Goal: Complete application form: Complete application form

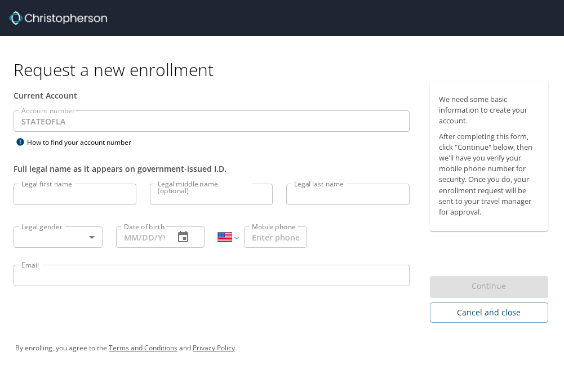
select select "US"
click at [84, 197] on input "Legal first name" at bounding box center [75, 194] width 123 height 21
type input "Jordan"
type input "[PERSON_NAME]"
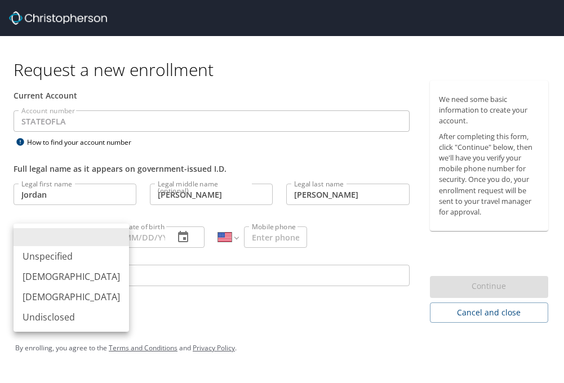
click at [75, 236] on body "Request a new enrollment Current Account Account number STATEOFLA Account numbe…" at bounding box center [282, 191] width 564 height 383
click at [51, 295] on li "[DEMOGRAPHIC_DATA]" at bounding box center [71, 297] width 115 height 20
type input "[DEMOGRAPHIC_DATA]"
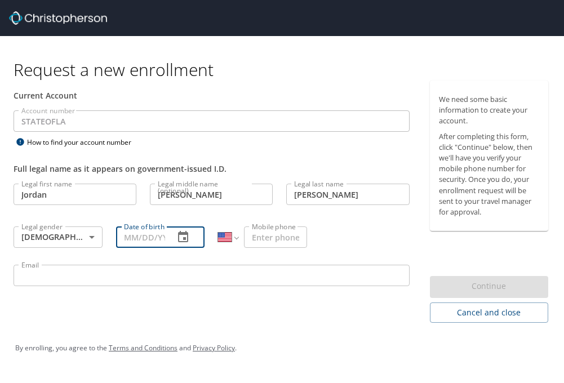
click at [155, 234] on input "Date of birth" at bounding box center [141, 236] width 50 height 21
type input "[DATE]"
click at [261, 237] on input "Mobile phone" at bounding box center [275, 236] width 63 height 21
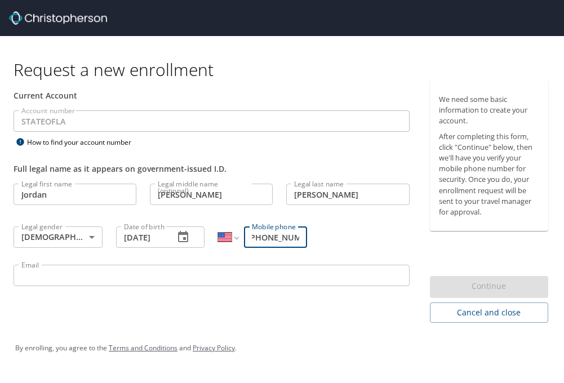
scroll to position [0, 9]
type input "[PHONE_NUMBER]"
click at [234, 276] on input "Email" at bounding box center [212, 275] width 396 height 21
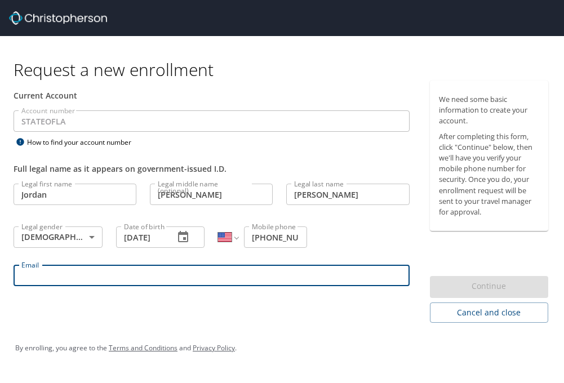
type input "[EMAIL_ADDRESS][PERSON_NAME][DOMAIN_NAME]"
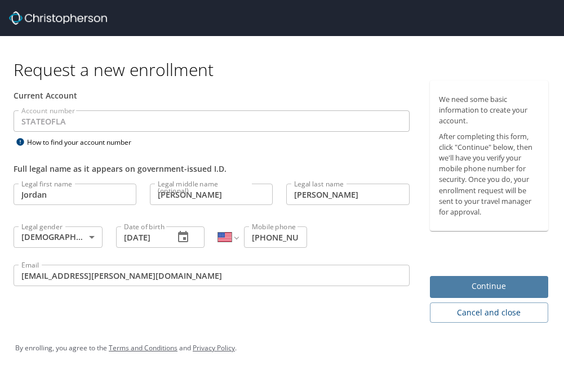
click at [476, 284] on span "Continue" at bounding box center [489, 286] width 100 height 14
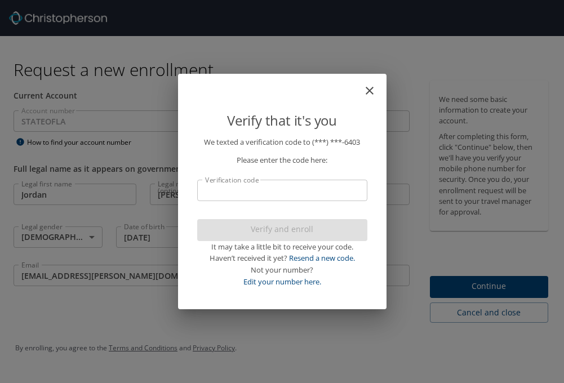
click at [220, 197] on input "Verification code" at bounding box center [282, 190] width 170 height 21
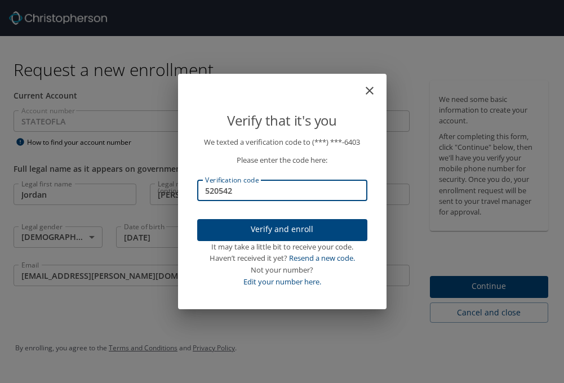
type input "520542"
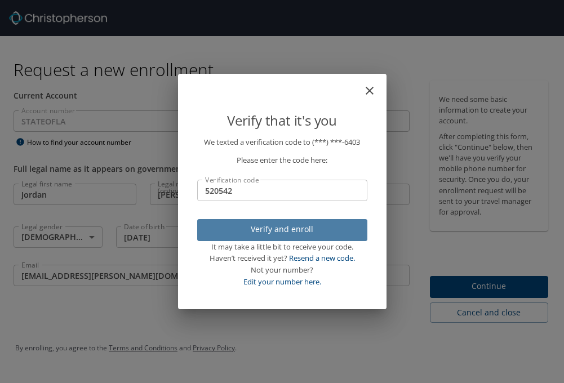
click at [295, 230] on span "Verify and enroll" at bounding box center [282, 229] width 152 height 14
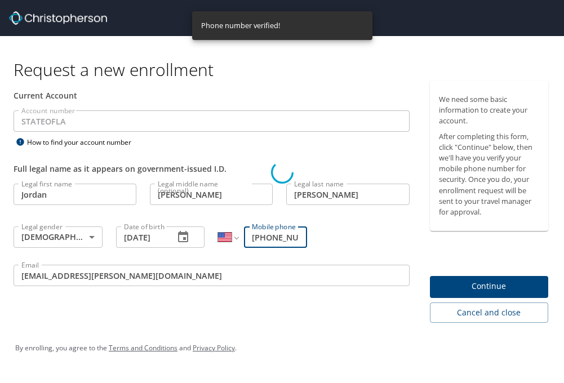
click at [491, 287] on div "Verify that it's you We texted a verification code to (***) ***- 6403 Please en…" at bounding box center [282, 191] width 564 height 383
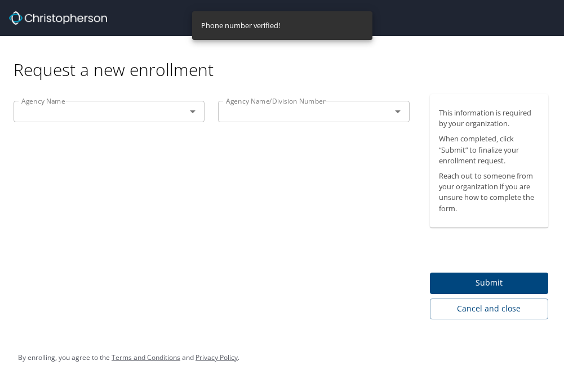
click at [182, 113] on div at bounding box center [184, 112] width 29 height 16
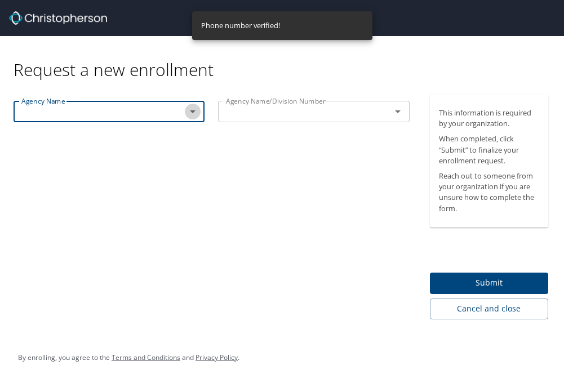
click at [192, 113] on icon "Open" at bounding box center [193, 112] width 14 height 14
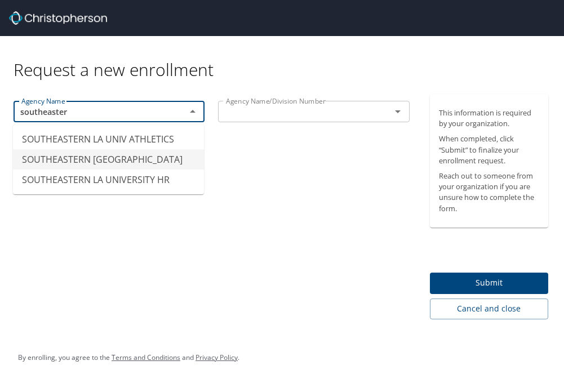
click at [148, 159] on li "SOUTHEASTERN [GEOGRAPHIC_DATA]" at bounding box center [108, 159] width 191 height 20
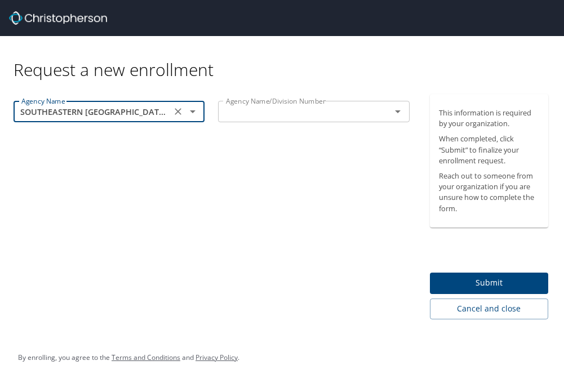
type input "SOUTHEASTERN [GEOGRAPHIC_DATA]"
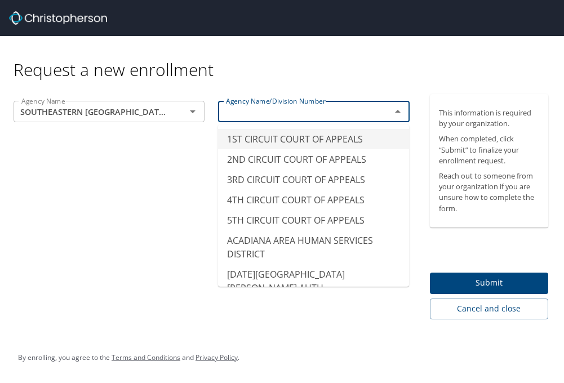
click at [301, 111] on input "text" at bounding box center [296, 111] width 151 height 15
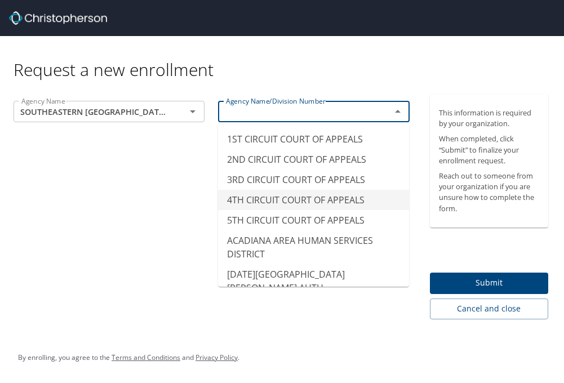
click at [190, 215] on div "Agency Name SOUTHEASTERN LA UNIVERSITY Agency Name Agency Name/Division Number …" at bounding box center [211, 206] width 423 height 225
type input "4TH CIRCUIT COURT OF APPEALS"
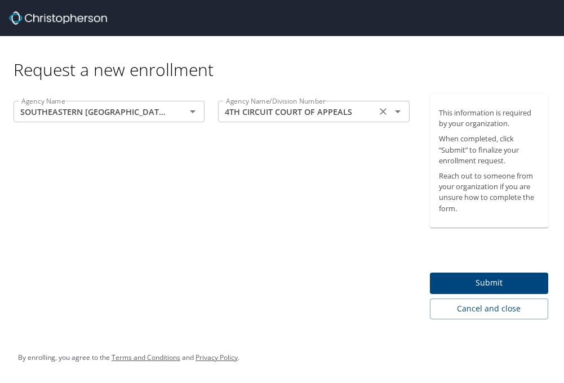
click at [394, 113] on icon "Open" at bounding box center [398, 112] width 14 height 14
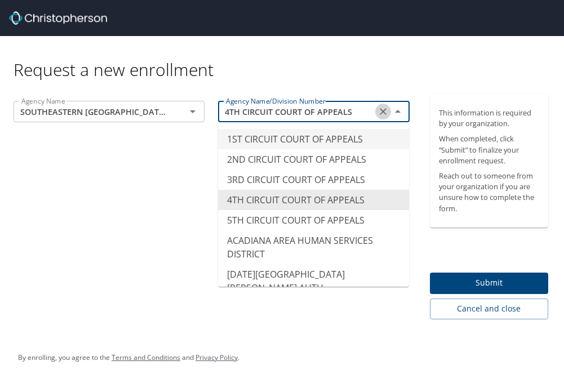
click at [382, 114] on icon "Clear" at bounding box center [382, 111] width 11 height 11
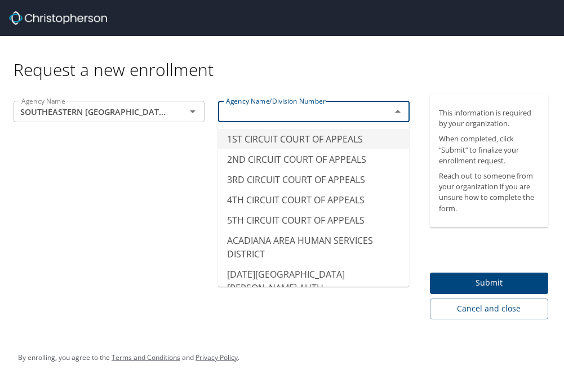
type input "1ST CIRCUIT COURT OF APPEALS"
click at [479, 283] on span "Submit" at bounding box center [489, 283] width 100 height 14
